Goal: Information Seeking & Learning: Find specific fact

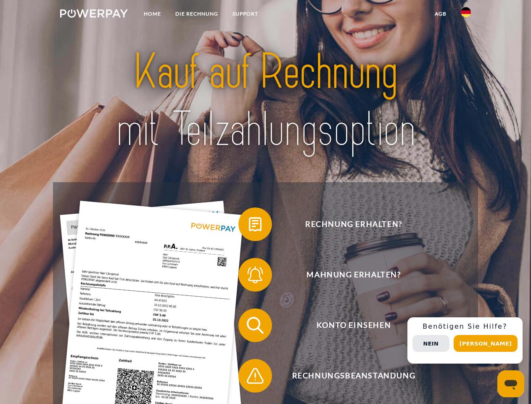
click at [94, 15] on img at bounding box center [94, 13] width 68 height 8
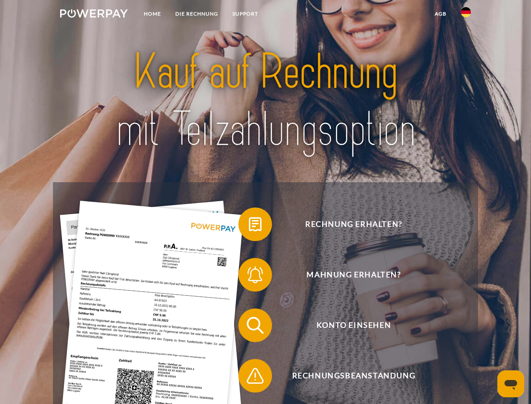
click at [466, 15] on img at bounding box center [466, 12] width 10 height 10
click at [440, 14] on link "agb" at bounding box center [441, 13] width 26 height 15
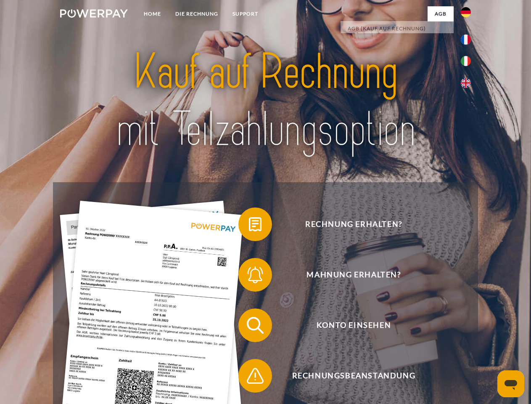
click at [249, 226] on span at bounding box center [243, 224] width 42 height 42
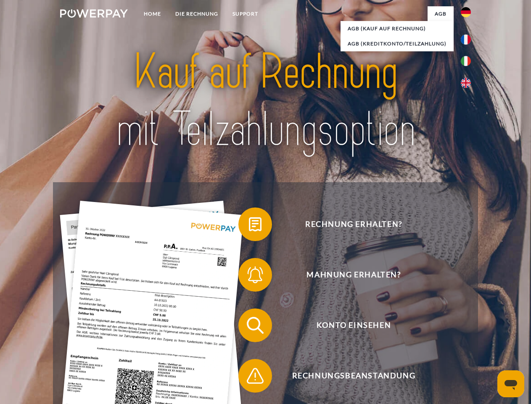
click at [249, 276] on div "Rechnung erhalten? Mahnung erhalten? Konto einsehen" at bounding box center [265, 350] width 425 height 336
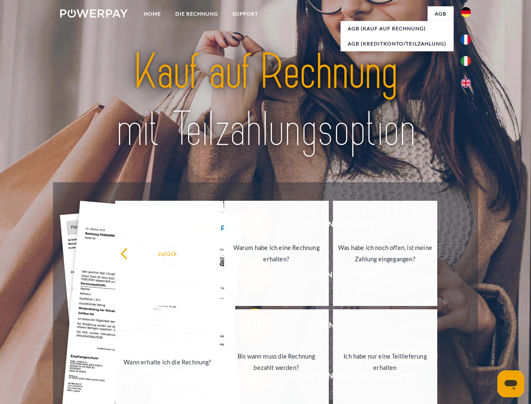
click at [249, 327] on link "Bis wann muss die Rechnung bezahlt werden?" at bounding box center [276, 361] width 105 height 105
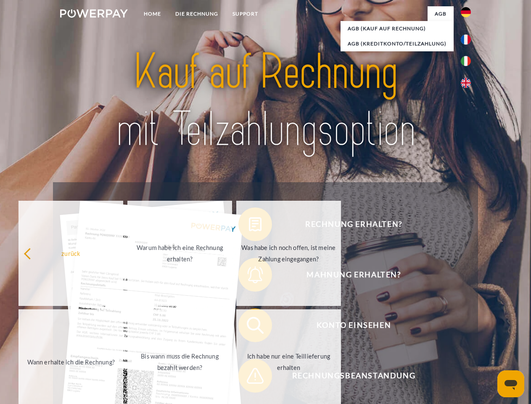
click at [249, 377] on span at bounding box center [243, 376] width 42 height 42
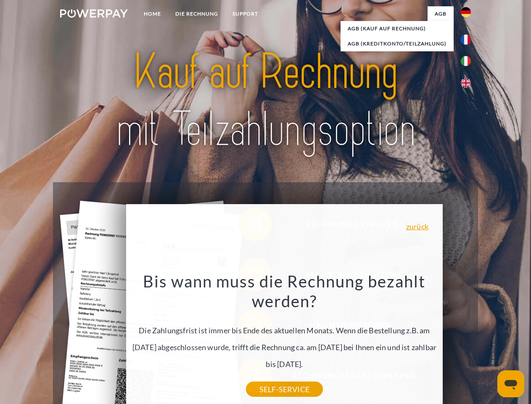
click at [468, 340] on div "Rechnung erhalten? Mahnung erhalten? Konto einsehen" at bounding box center [265, 350] width 425 height 336
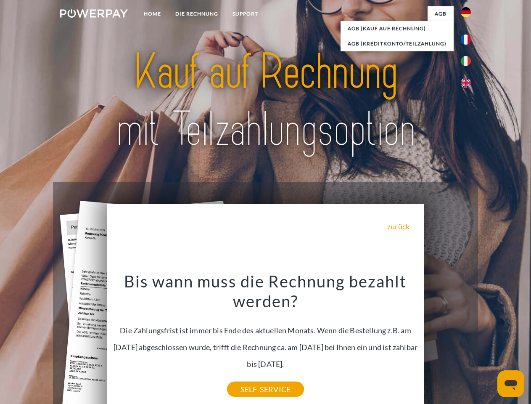
click at [447, 342] on span "Konto einsehen" at bounding box center [354, 325] width 206 height 34
click at [489, 343] on header "Home DIE RECHNUNG SUPPORT" at bounding box center [265, 290] width 531 height 581
